Goal: Download file/media

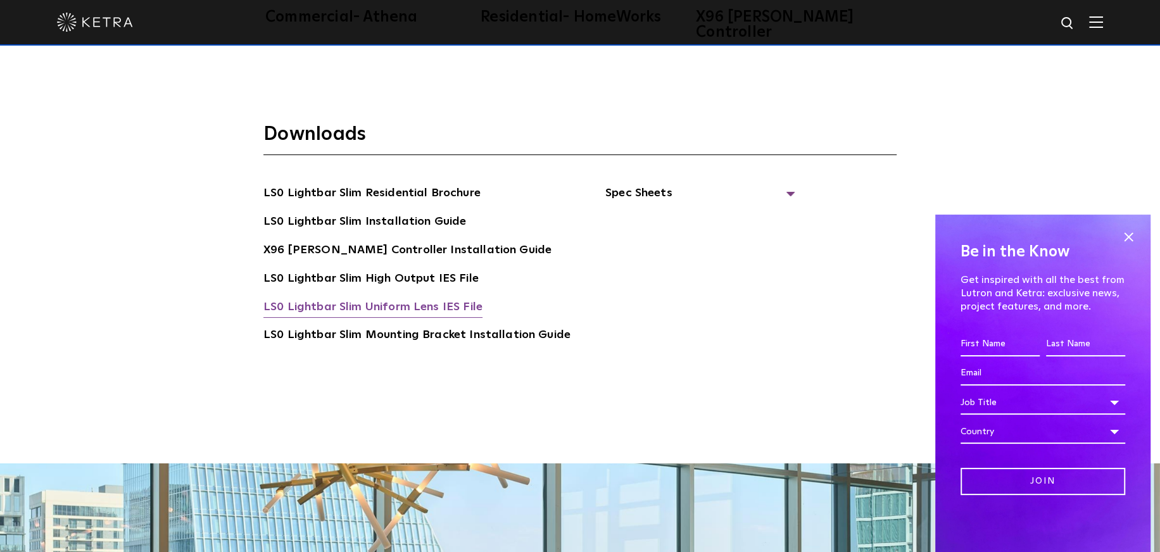
scroll to position [2406, 0]
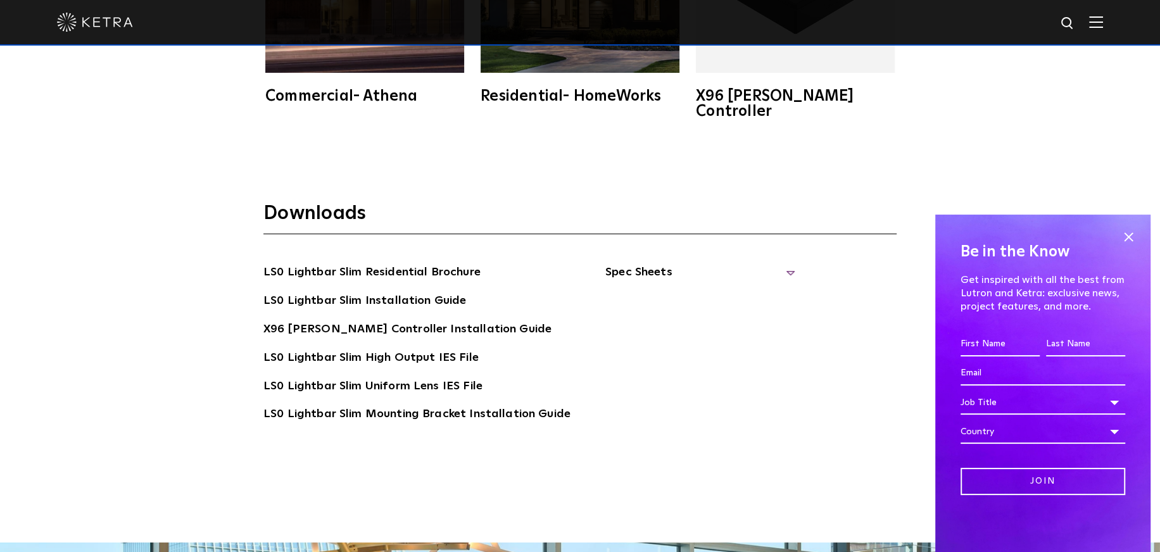
click at [617, 263] on span "Spec Sheets" at bounding box center [700, 277] width 190 height 28
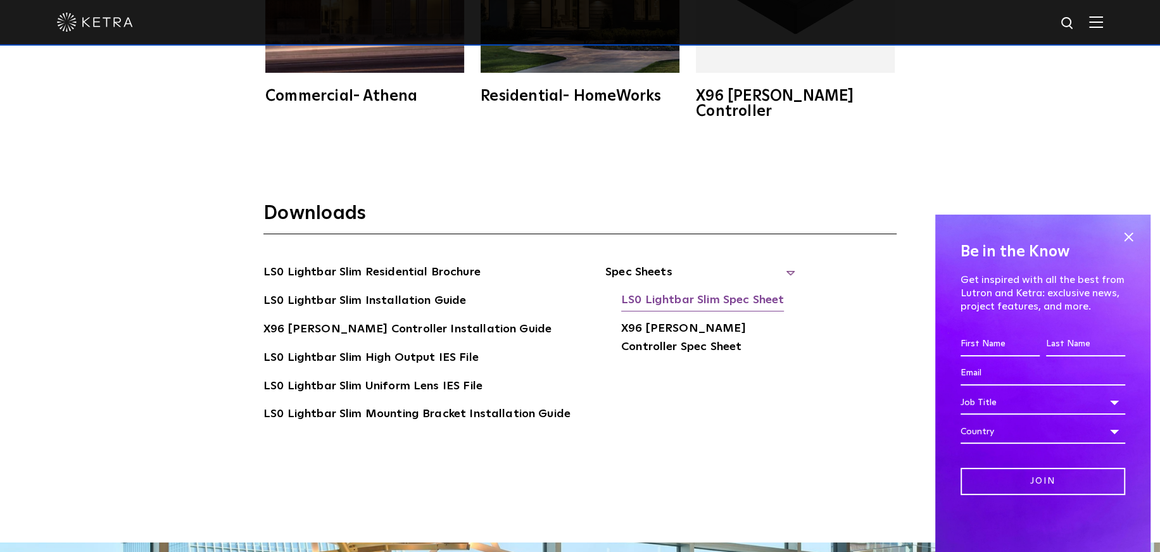
click at [633, 291] on link "LS0 Lightbar Slim Spec Sheet" at bounding box center [702, 301] width 163 height 20
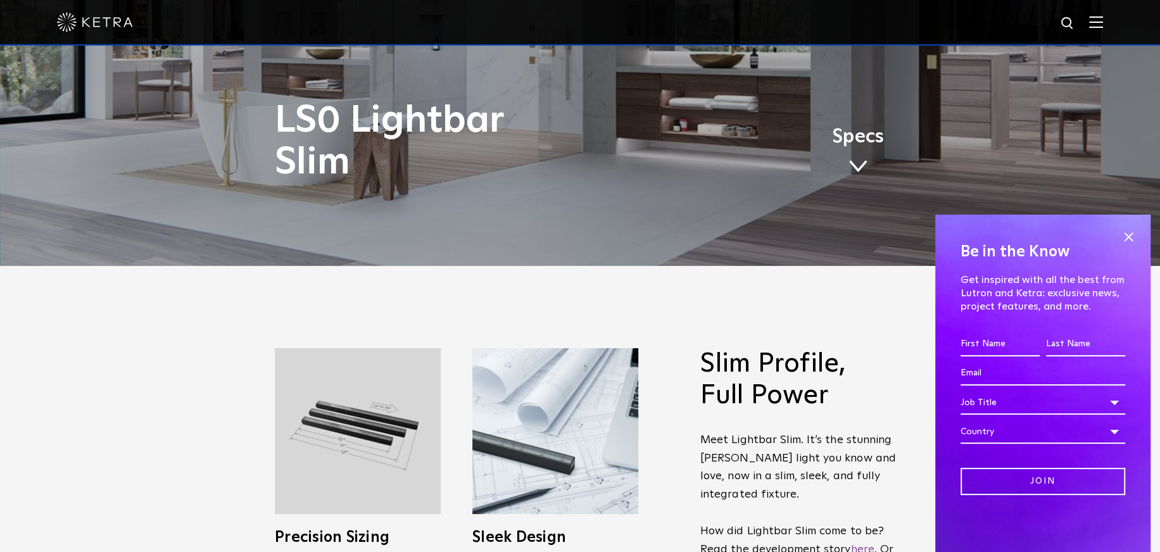
scroll to position [0, 0]
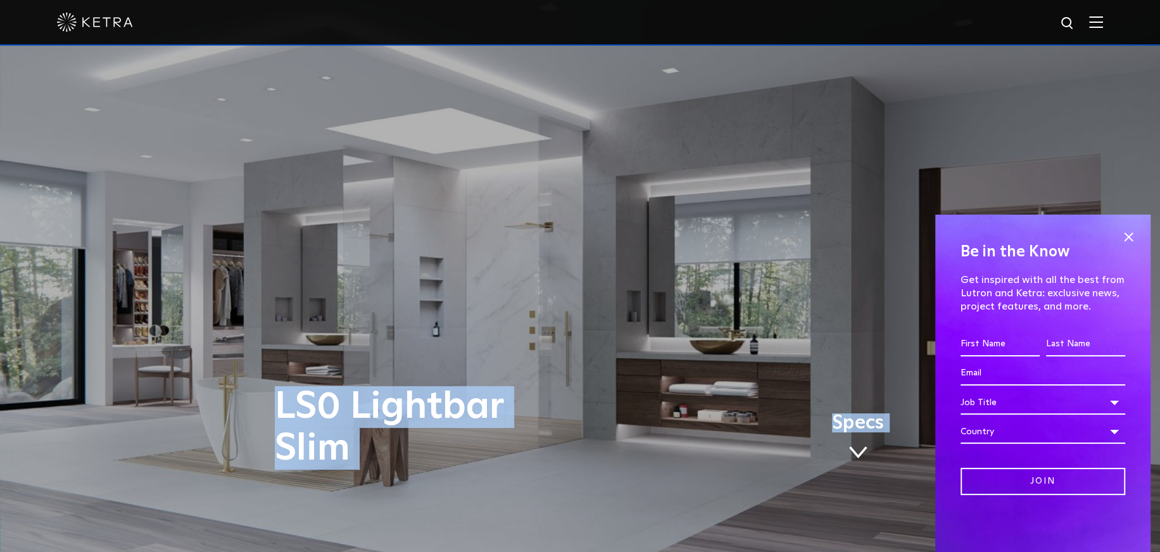
drag, startPoint x: 264, startPoint y: 410, endPoint x: 280, endPoint y: 393, distance: 23.3
click at [280, 393] on div "LS0 Lightbar Slim Specs" at bounding box center [580, 276] width 1160 height 552
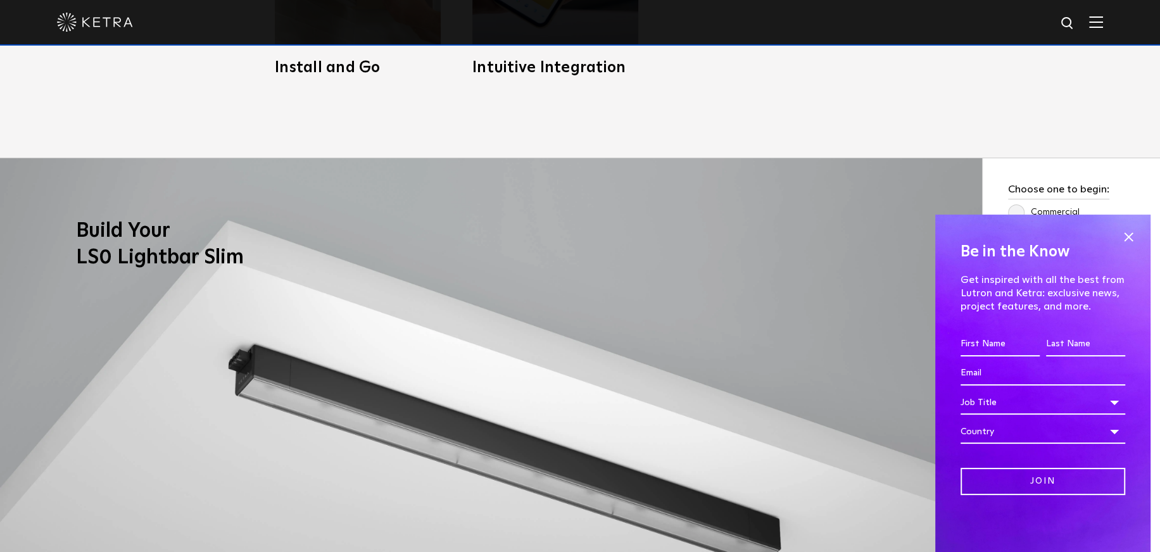
scroll to position [1139, 0]
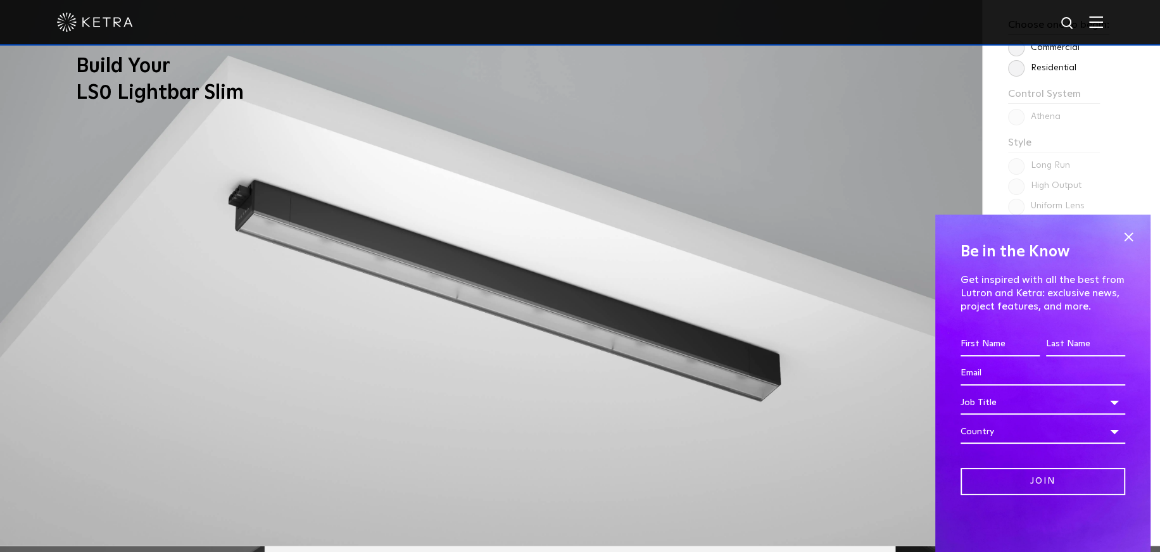
copy span "LS0 Lightbar Slim Specs"
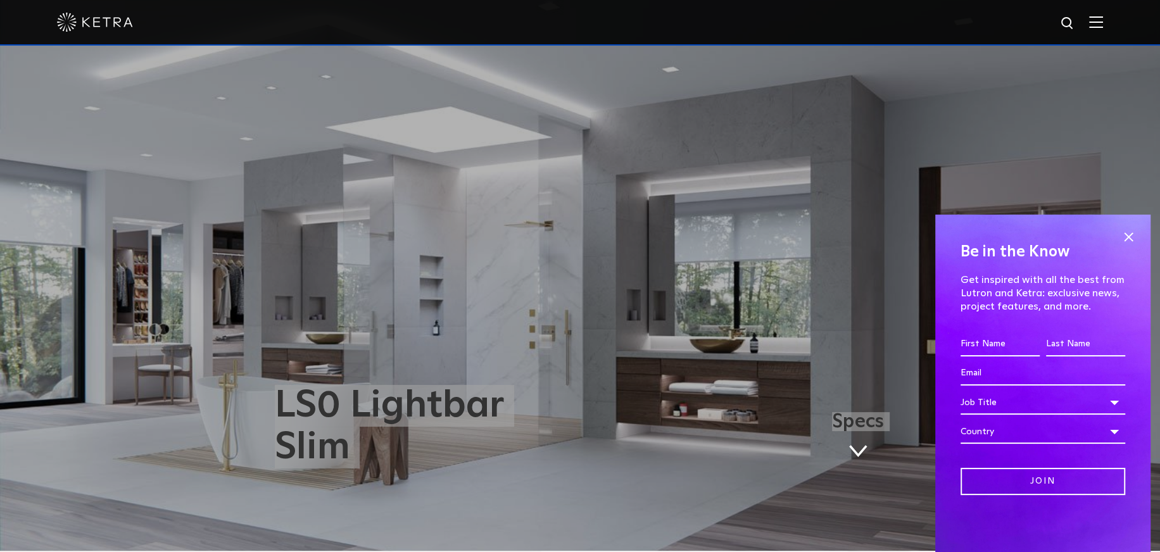
scroll to position [0, 0]
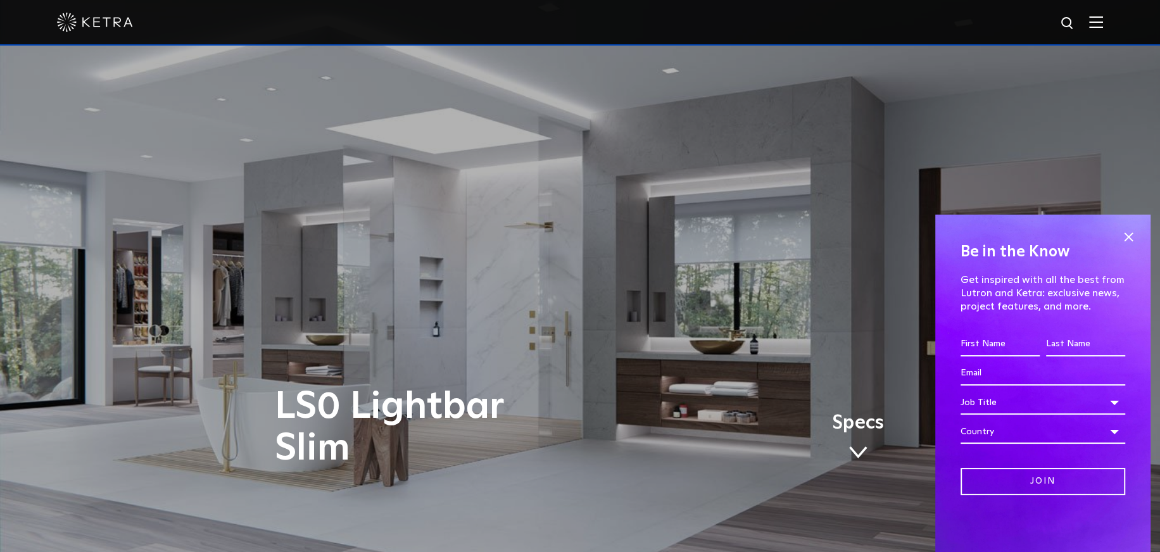
drag, startPoint x: 150, startPoint y: 22, endPoint x: 77, endPoint y: 30, distance: 73.3
click at [77, 30] on div at bounding box center [580, 22] width 1046 height 44
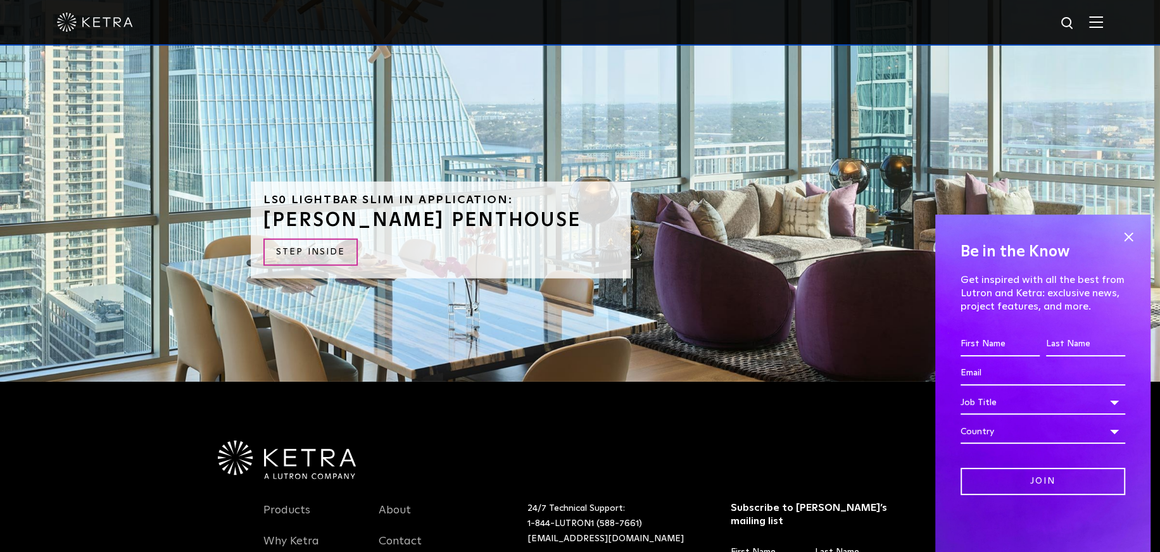
scroll to position [3165, 0]
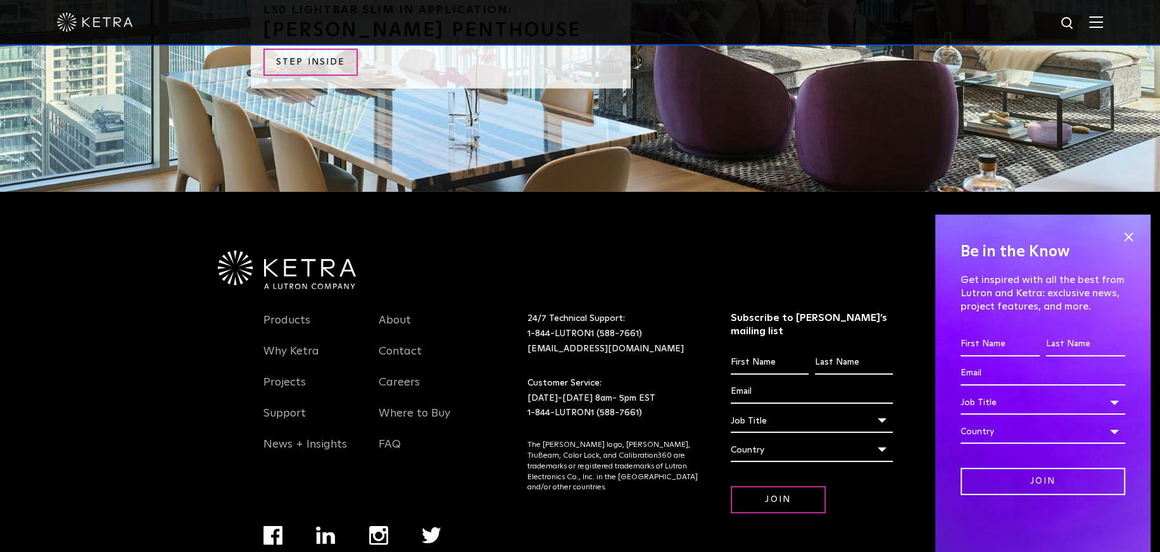
drag, startPoint x: 260, startPoint y: 231, endPoint x: 375, endPoint y: 270, distance: 122.3
click at [375, 270] on div at bounding box center [580, 241] width 734 height 98
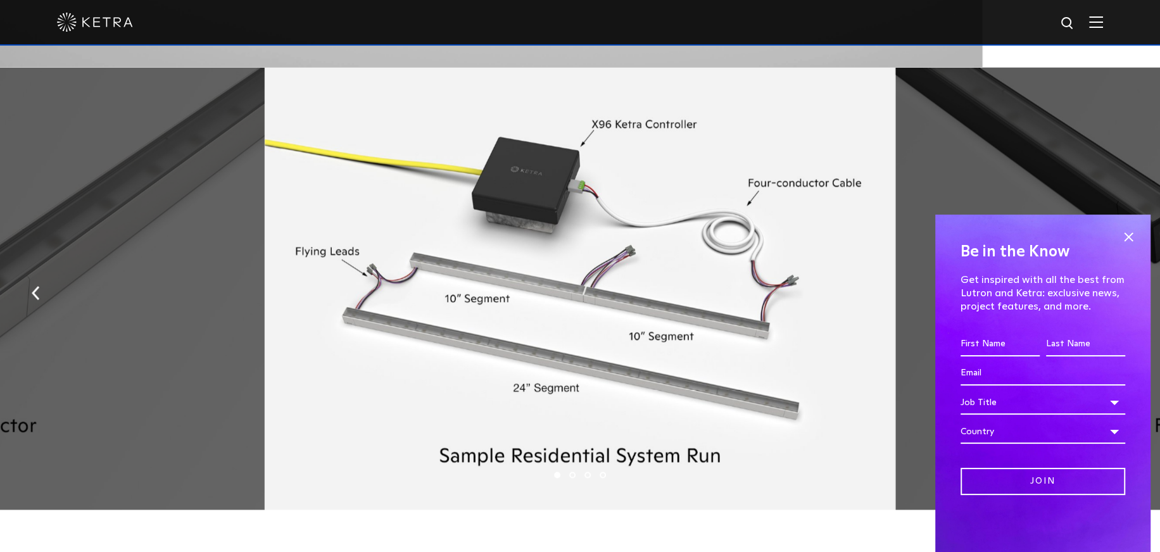
scroll to position [1773, 0]
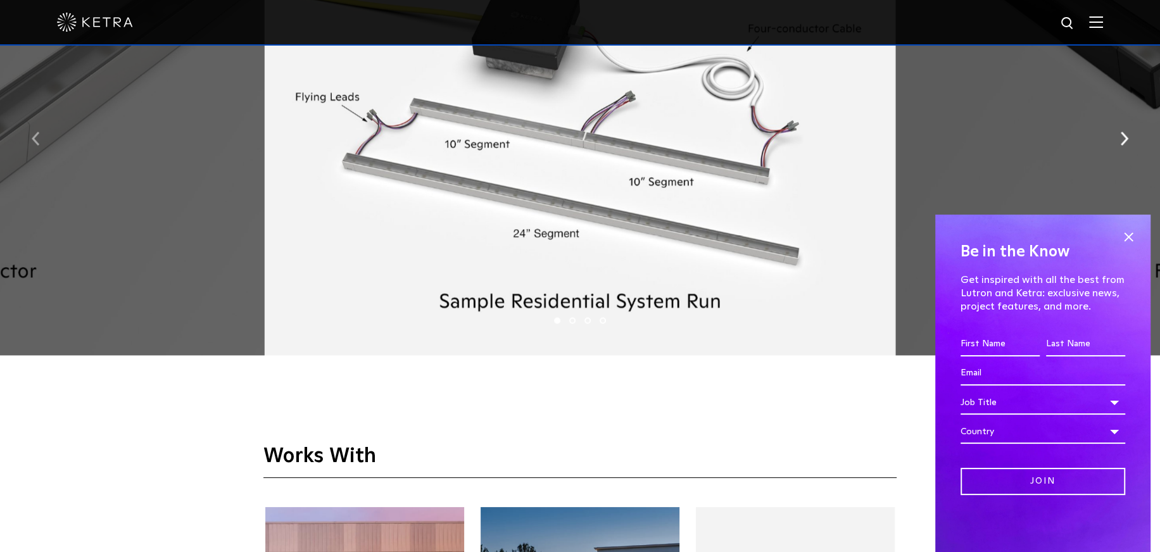
click at [32, 144] on img "button" at bounding box center [36, 139] width 8 height 14
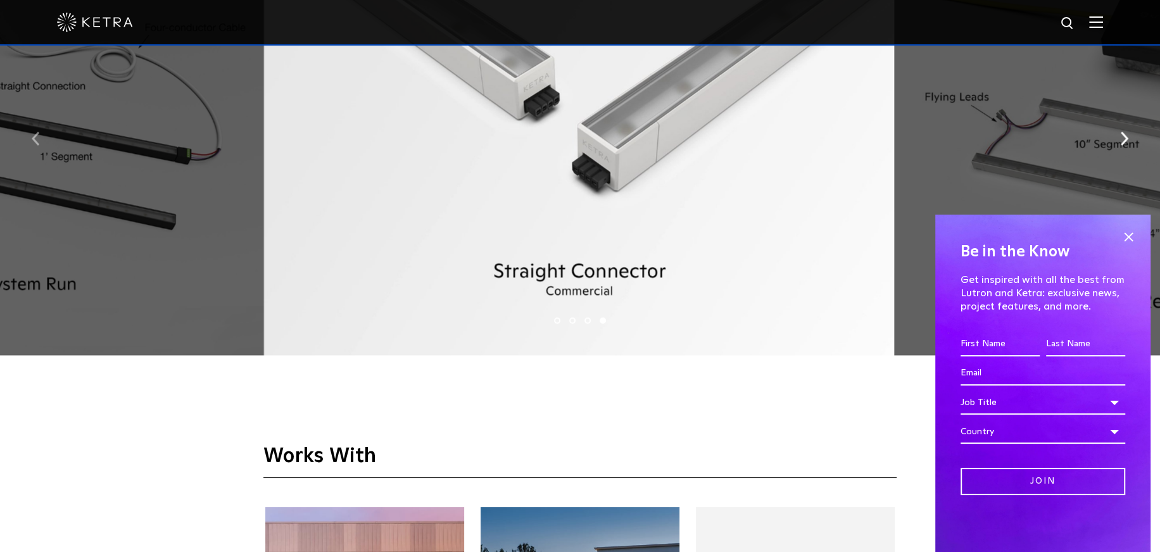
click at [32, 144] on img "button" at bounding box center [36, 139] width 8 height 14
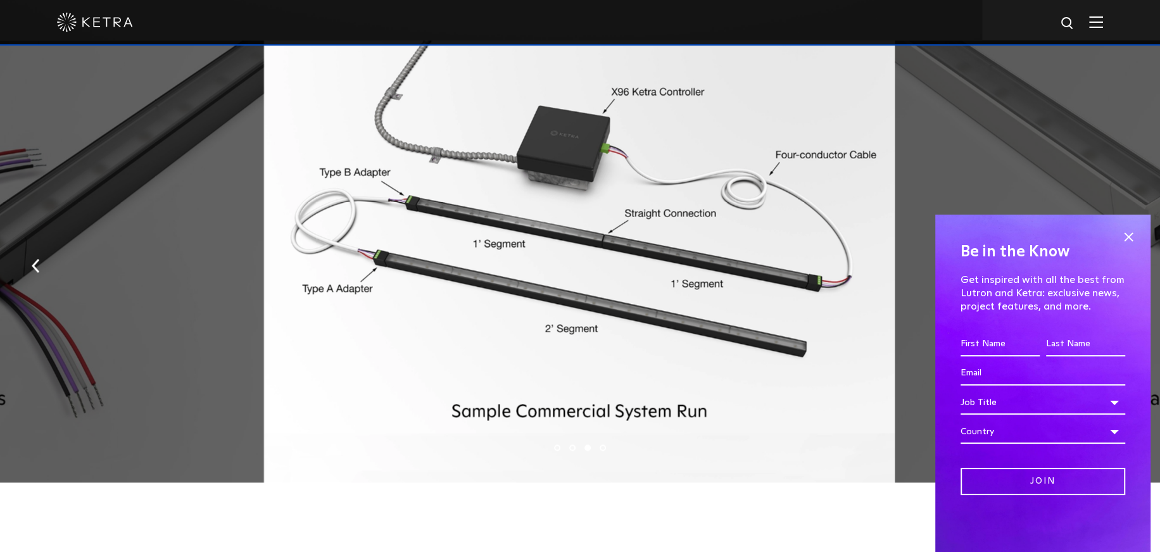
scroll to position [1646, 0]
click at [32, 272] on img "button" at bounding box center [36, 265] width 8 height 14
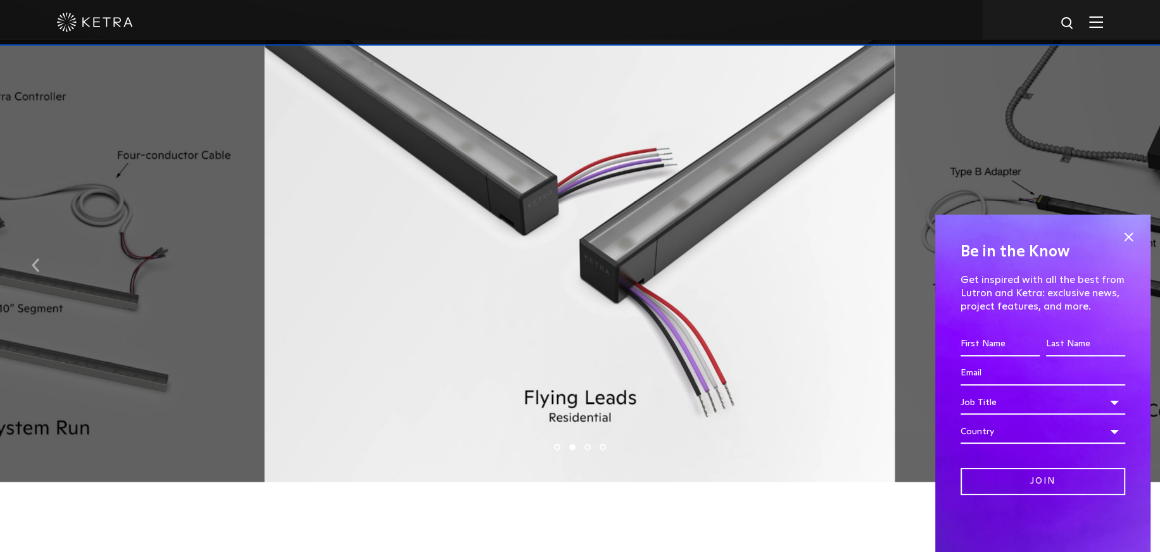
click at [32, 272] on img "button" at bounding box center [36, 265] width 8 height 14
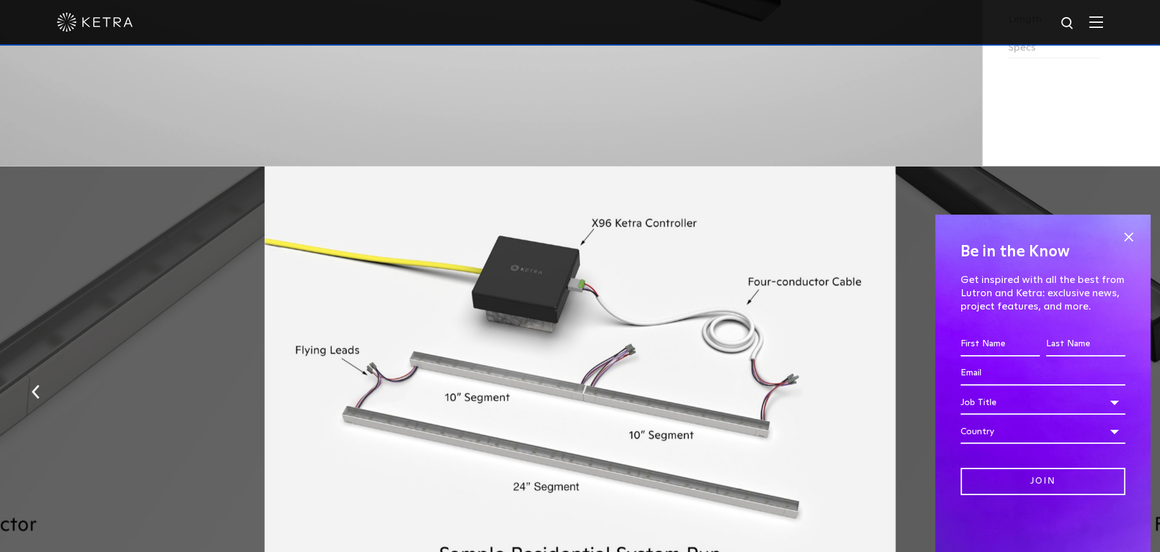
scroll to position [1519, 0]
